Goal: Check status: Check status

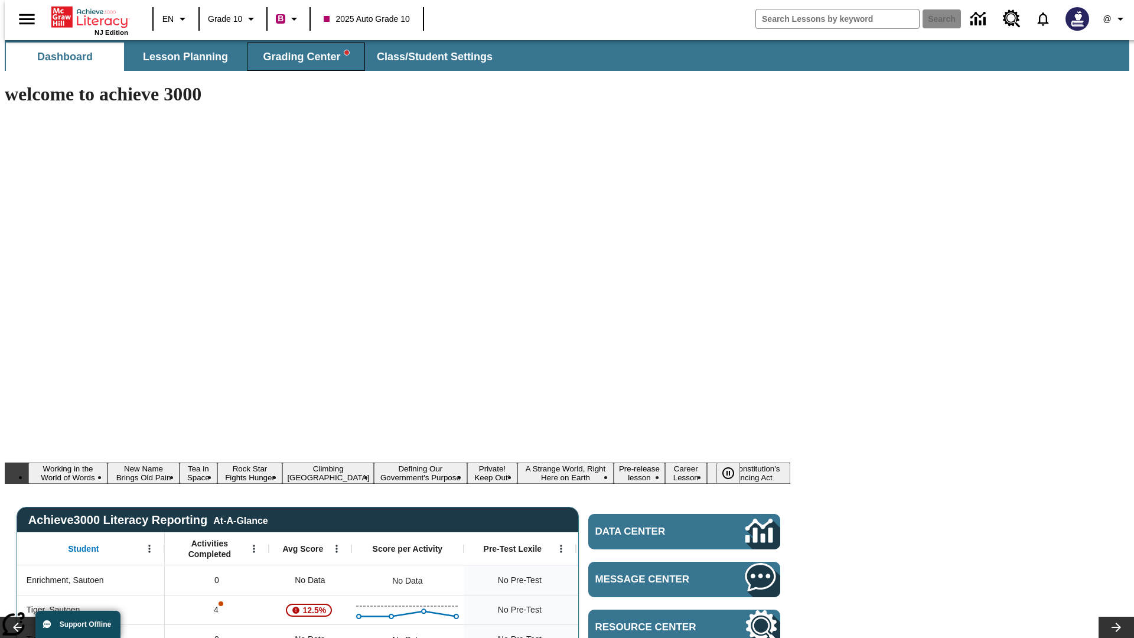
click at [301, 57] on span "Grading Center" at bounding box center [306, 57] width 86 height 14
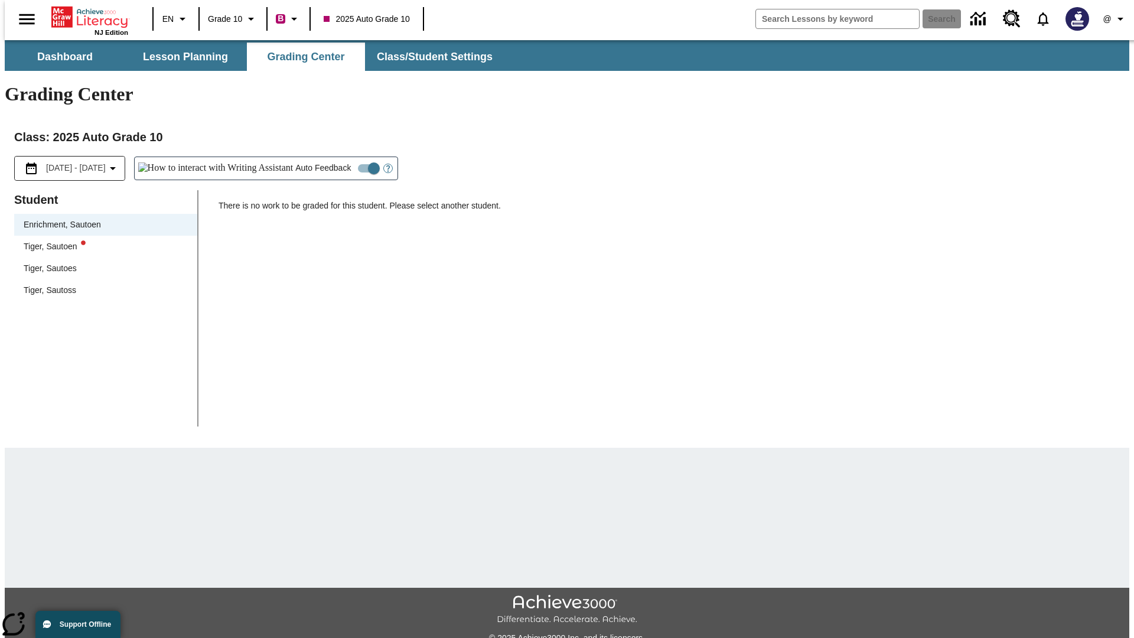
click at [102, 240] on div "Tiger, Sautoen" at bounding box center [106, 246] width 164 height 12
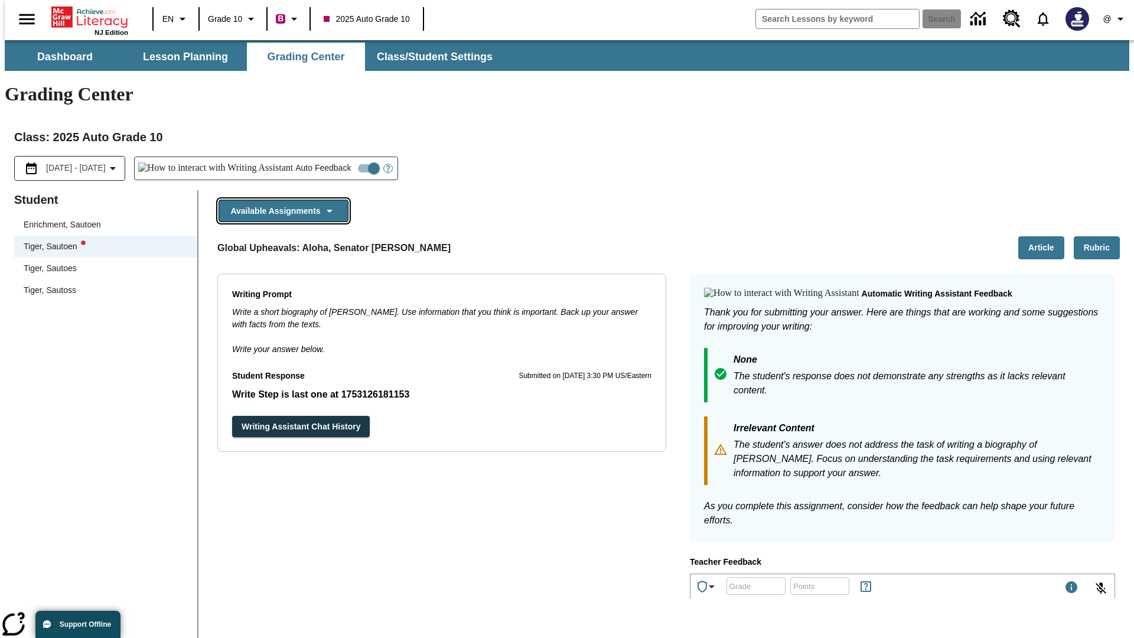
click at [280, 200] on button "Available Assignments" at bounding box center [283, 211] width 130 height 23
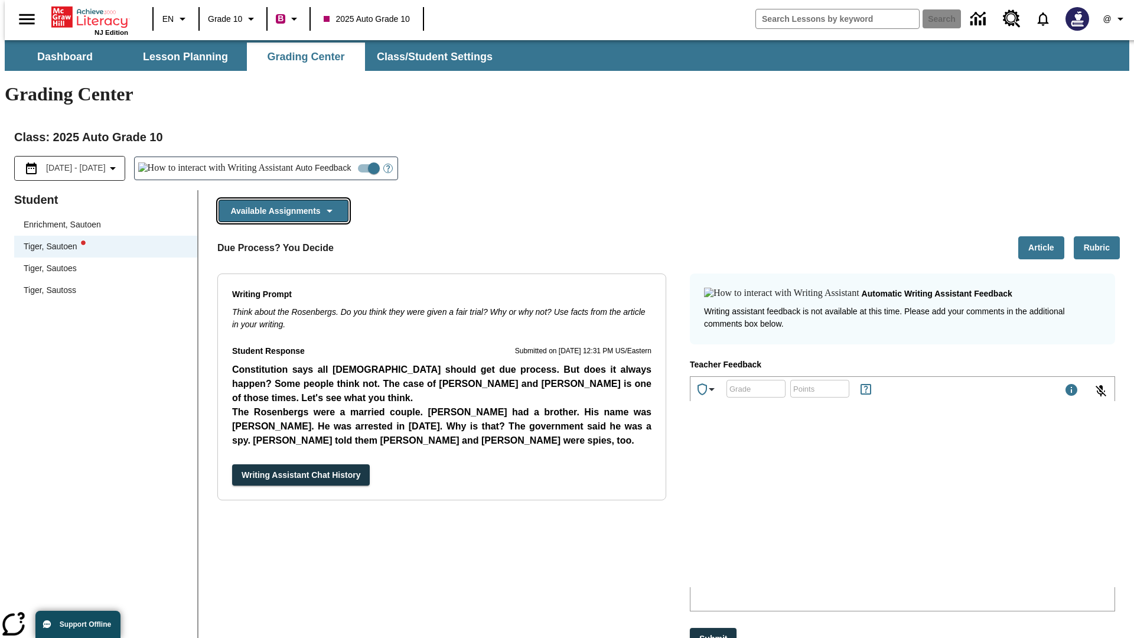
scroll to position [934, 0]
click at [232, 464] on button "Writing Assistant Chat History" at bounding box center [301, 475] width 138 height 22
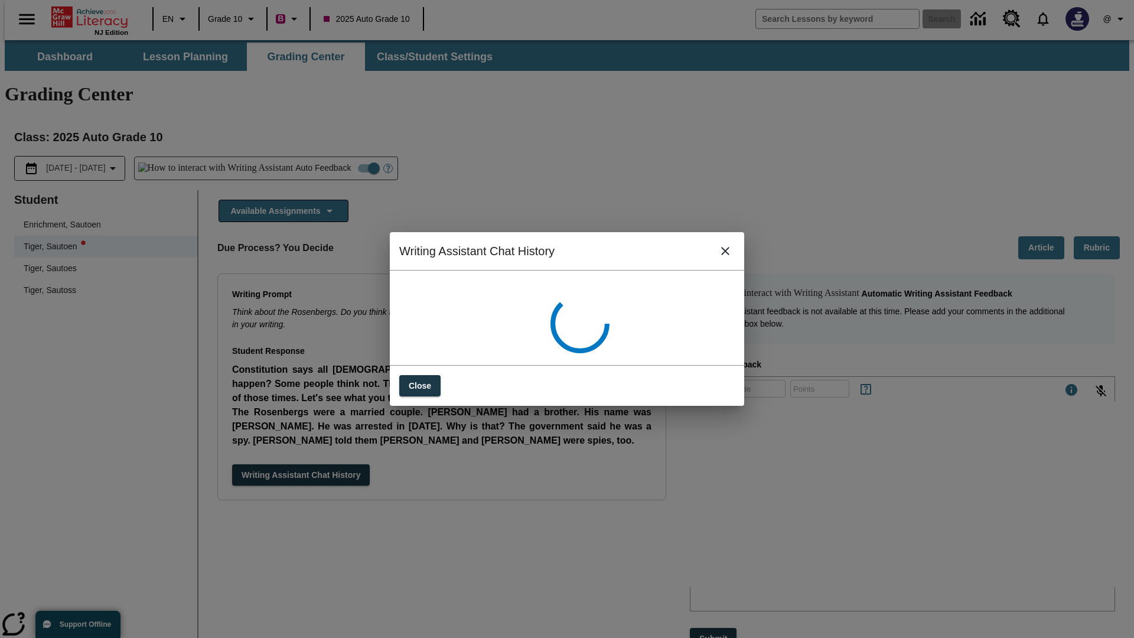
scroll to position [0, 0]
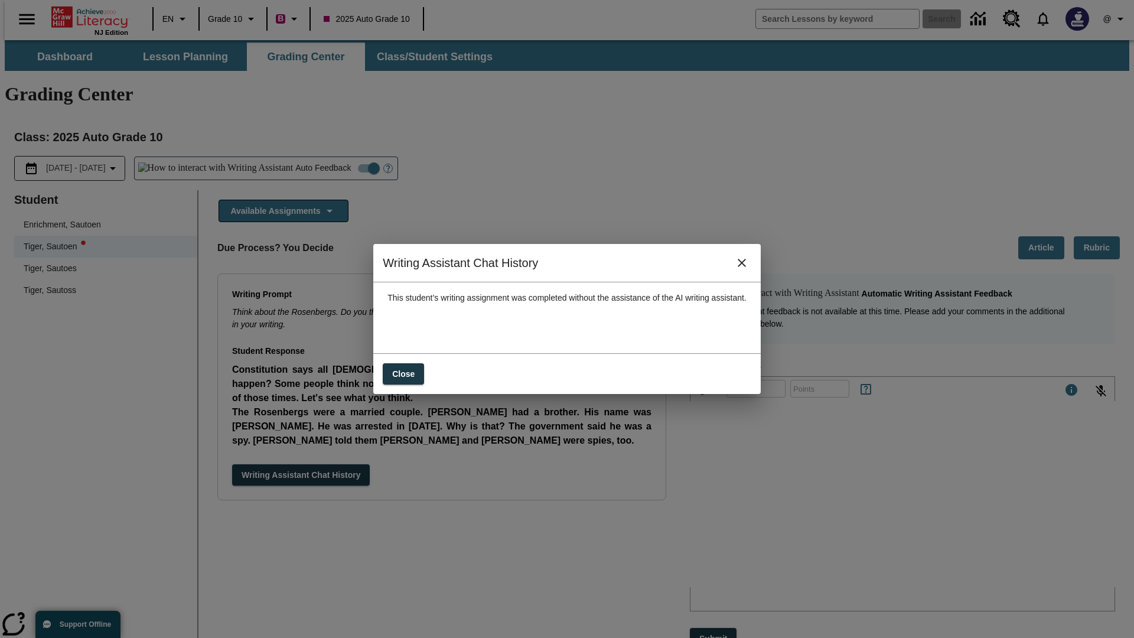
click at [746, 267] on icon "close" at bounding box center [741, 263] width 8 height 8
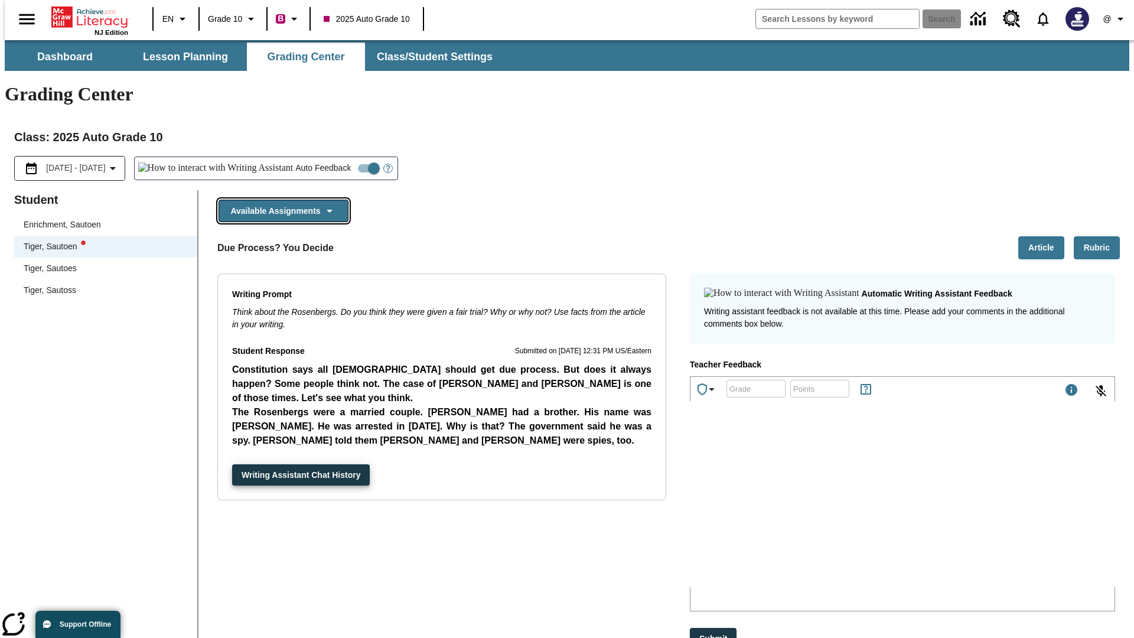
click at [280, 200] on button "Available Assignments" at bounding box center [283, 211] width 130 height 23
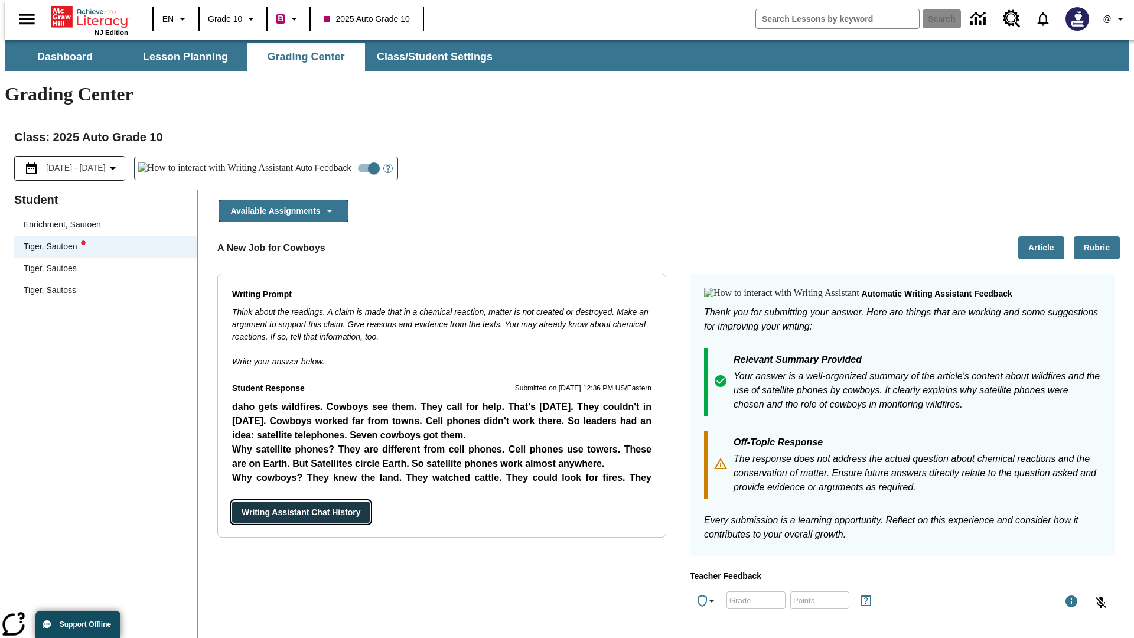
click at [232, 501] on button "Writing Assistant Chat History" at bounding box center [301, 512] width 138 height 22
